Goal: Information Seeking & Learning: Find specific fact

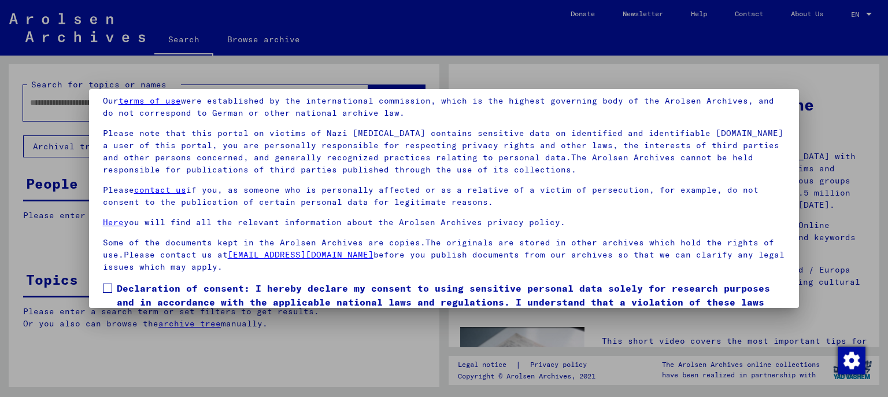
scroll to position [97, 0]
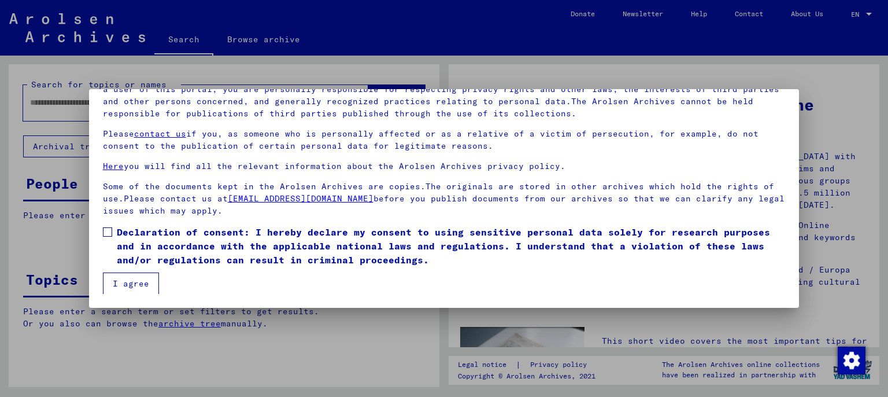
click at [156, 251] on span "Declaration of consent: I hereby declare my consent to using sensitive personal…" at bounding box center [451, 246] width 669 height 42
click at [137, 279] on button "I agree" at bounding box center [131, 283] width 56 height 22
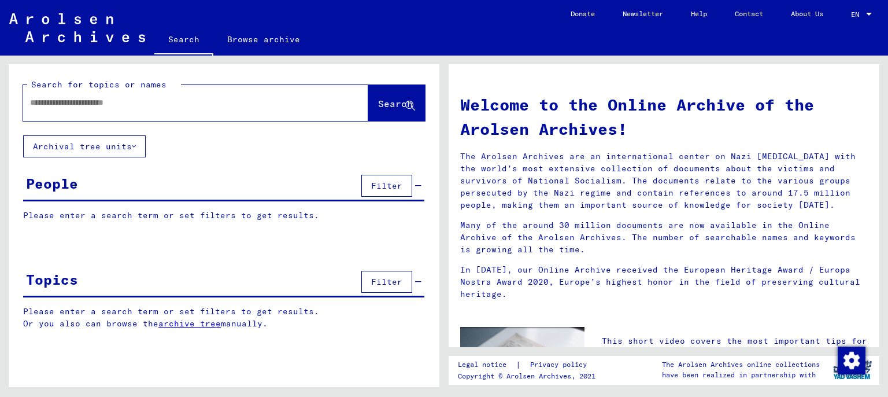
click at [149, 107] on input "text" at bounding box center [181, 103] width 303 height 12
type input "**********"
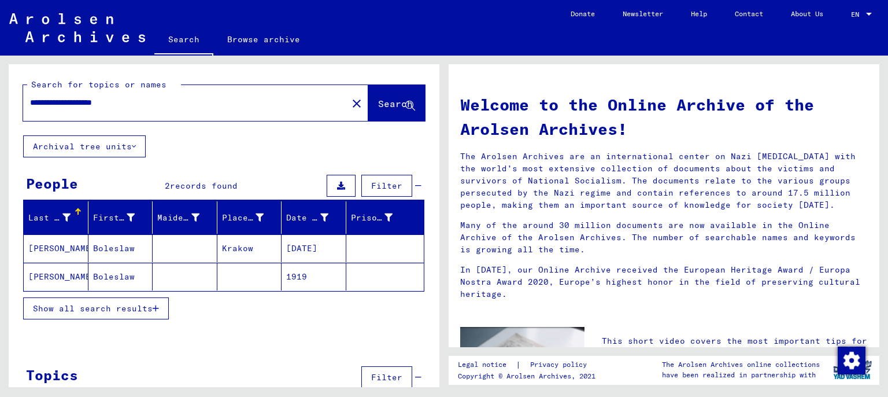
click at [283, 250] on mat-cell "[DATE]" at bounding box center [314, 248] width 65 height 28
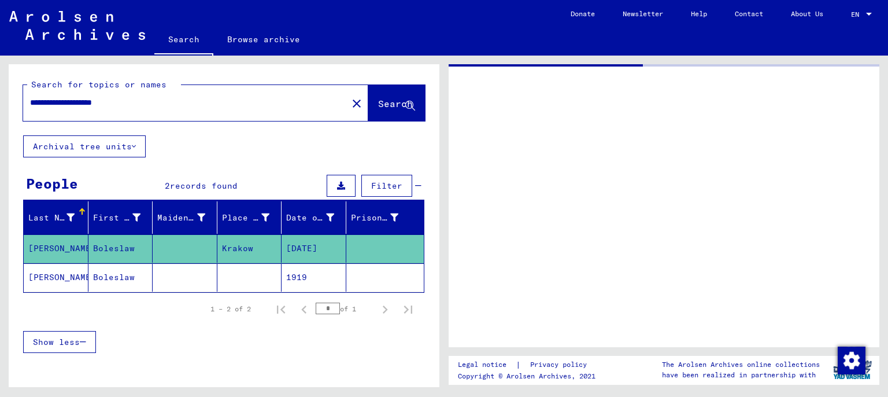
click at [283, 250] on mat-cell "[DATE]" at bounding box center [314, 248] width 65 height 28
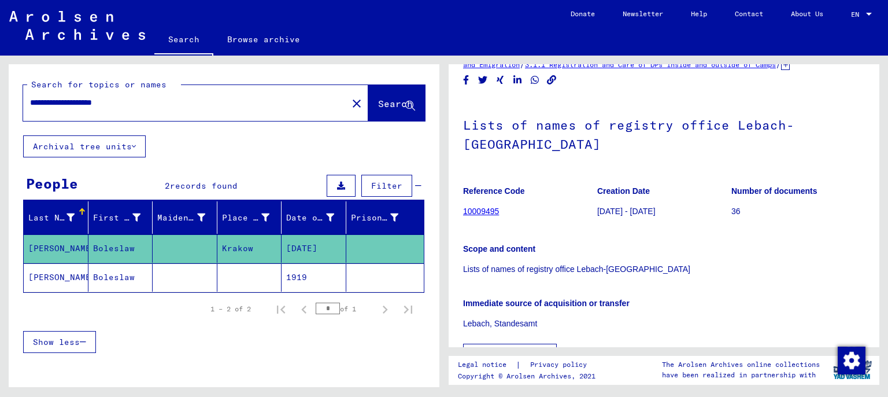
scroll to position [64, 0]
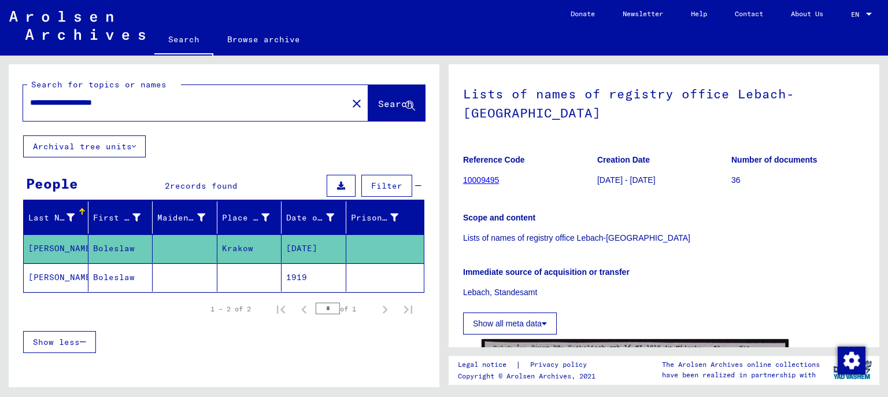
click at [291, 282] on mat-cell "1919" at bounding box center [314, 277] width 65 height 28
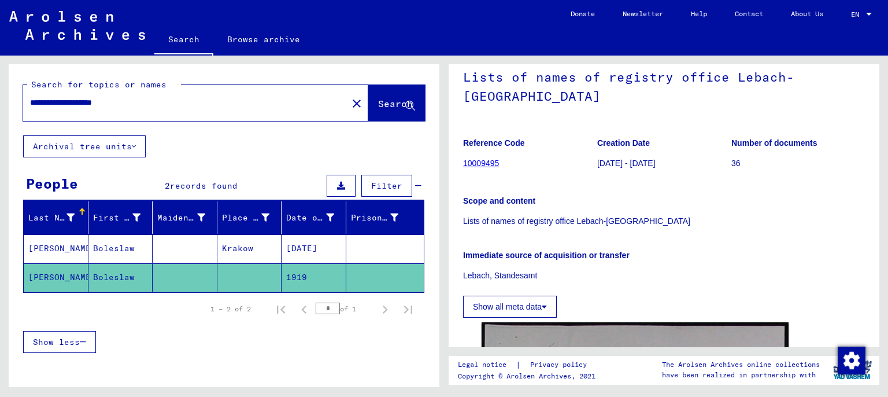
scroll to position [255, 0]
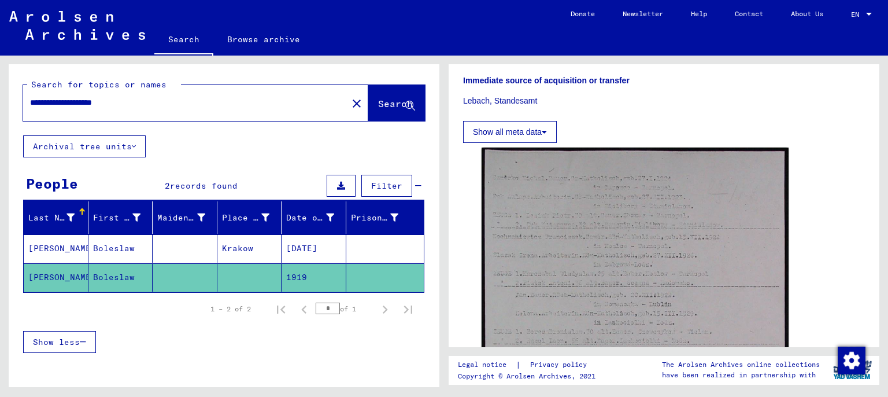
click at [288, 246] on mat-cell "[DATE]" at bounding box center [314, 248] width 65 height 28
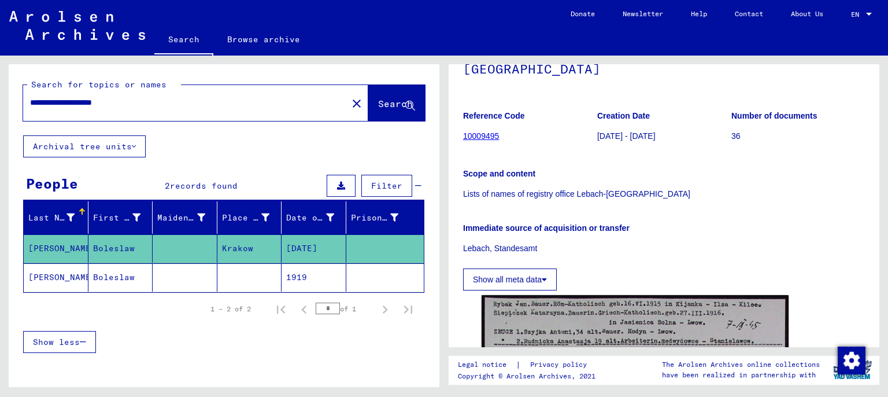
scroll to position [127, 0]
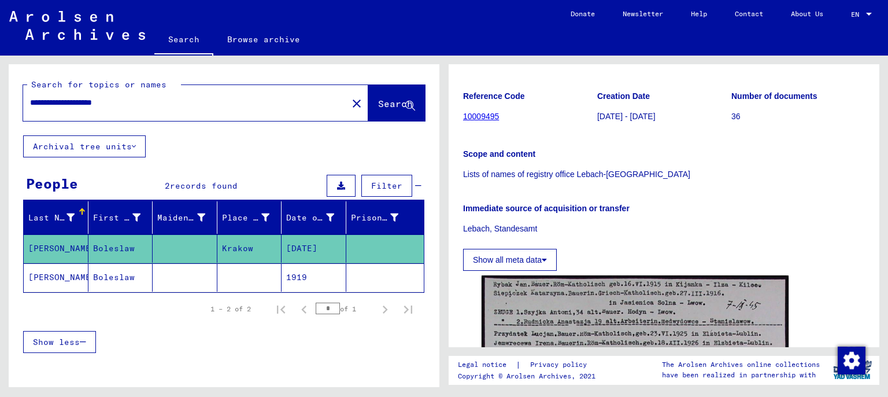
click at [313, 276] on mat-cell "1919" at bounding box center [314, 277] width 65 height 28
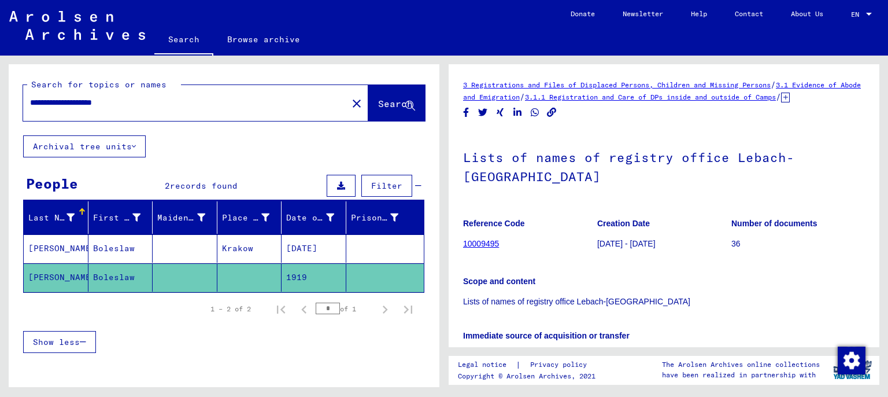
drag, startPoint x: 639, startPoint y: 293, endPoint x: 579, endPoint y: 299, distance: 60.5
click at [582, 299] on p "Lists of names of registry office Lebach-[GEOGRAPHIC_DATA]" at bounding box center [664, 301] width 402 height 12
drag, startPoint x: 579, startPoint y: 299, endPoint x: 530, endPoint y: 299, distance: 49.7
click at [530, 299] on p "Lists of names of registry office Lebach-[GEOGRAPHIC_DATA]" at bounding box center [664, 301] width 402 height 12
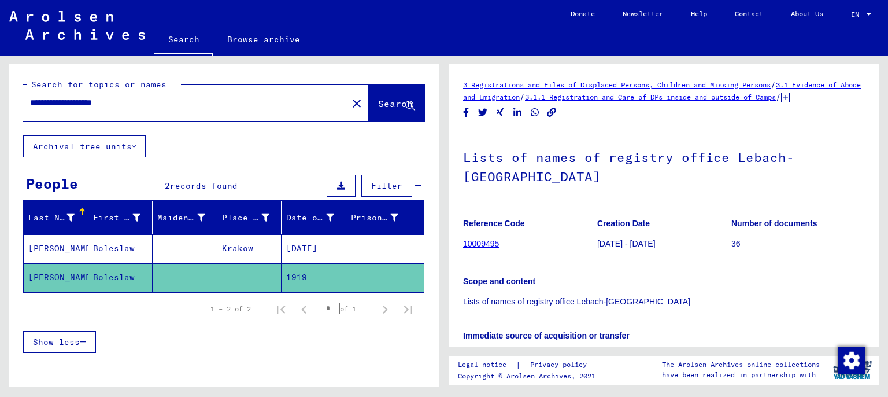
drag, startPoint x: 526, startPoint y: 293, endPoint x: 538, endPoint y: 295, distance: 11.9
click at [528, 295] on p "Lists of names of registry office Lebach-[GEOGRAPHIC_DATA]" at bounding box center [664, 301] width 402 height 12
drag, startPoint x: 538, startPoint y: 295, endPoint x: 625, endPoint y: 290, distance: 88.0
click at [625, 295] on p "Lists of names of registry office Lebach-[GEOGRAPHIC_DATA]" at bounding box center [664, 301] width 402 height 12
click at [526, 295] on p "Lists of names of registry office Lebach-[GEOGRAPHIC_DATA]" at bounding box center [664, 301] width 402 height 12
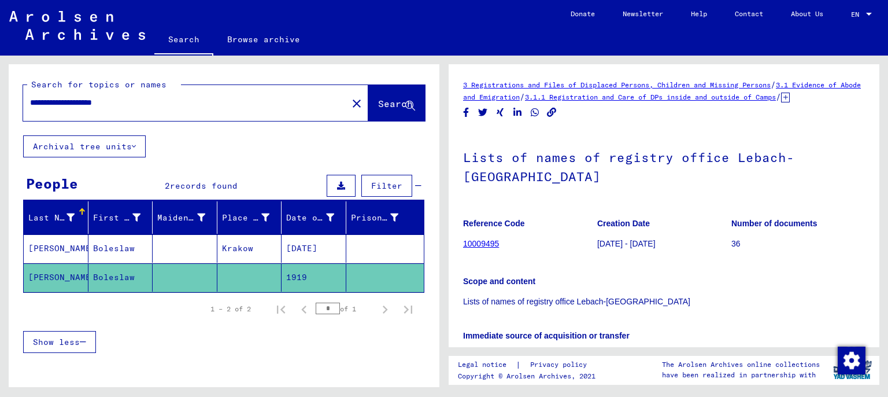
drag, startPoint x: 526, startPoint y: 295, endPoint x: 643, endPoint y: 295, distance: 116.8
click at [643, 295] on p "Lists of names of registry office Lebach-[GEOGRAPHIC_DATA]" at bounding box center [664, 301] width 402 height 12
